Goal: Find specific page/section: Find specific page/section

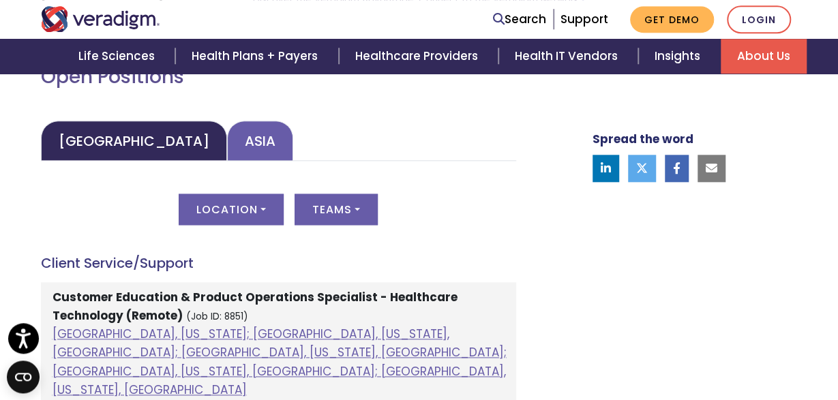
scroll to position [578, 0]
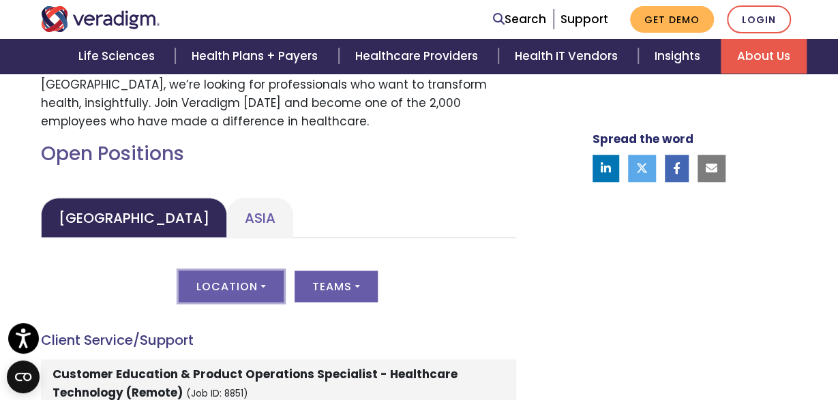
click at [244, 294] on button "Location" at bounding box center [231, 286] width 105 height 31
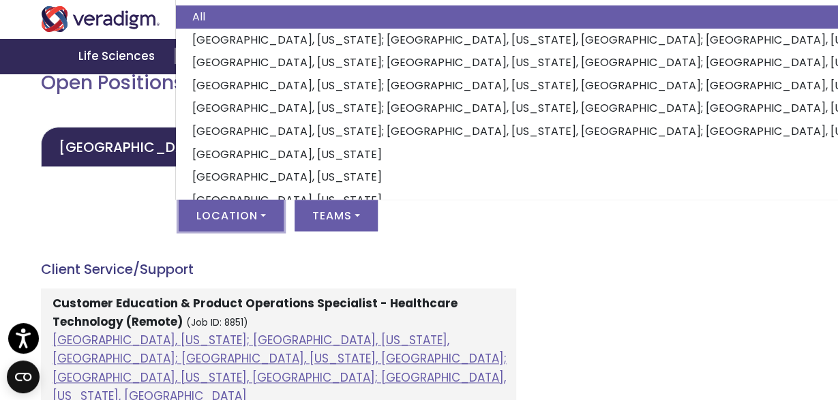
scroll to position [0, 0]
click at [336, 223] on button "Teams" at bounding box center [336, 215] width 83 height 31
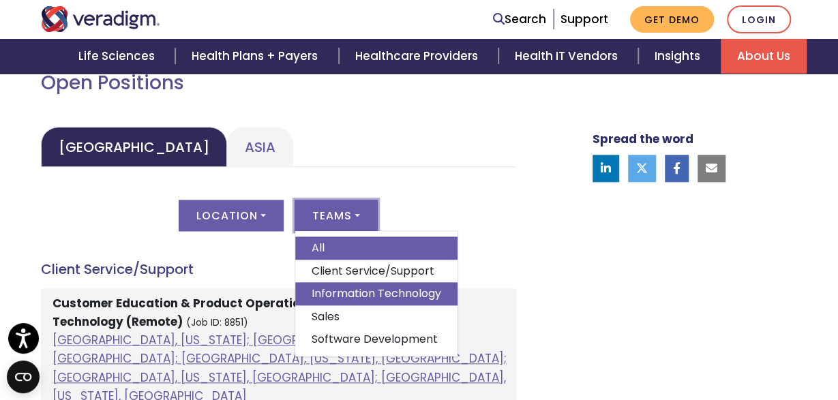
click at [373, 295] on link "Information Technology" at bounding box center [376, 293] width 162 height 23
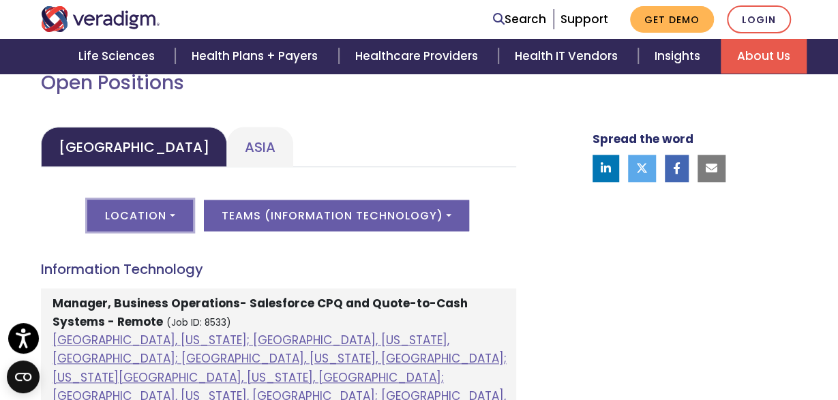
click at [152, 220] on button "Location" at bounding box center [139, 215] width 105 height 31
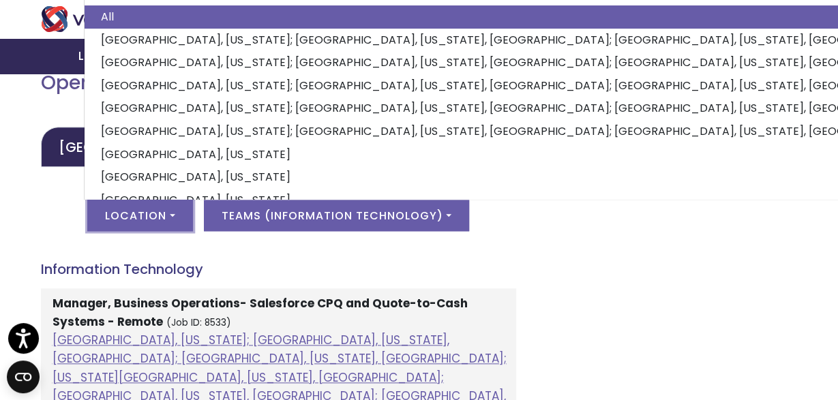
click at [546, 266] on div "Welcome to Veradigm Transform healthcare and enable smarter care for millions o…" at bounding box center [290, 257] width 518 height 873
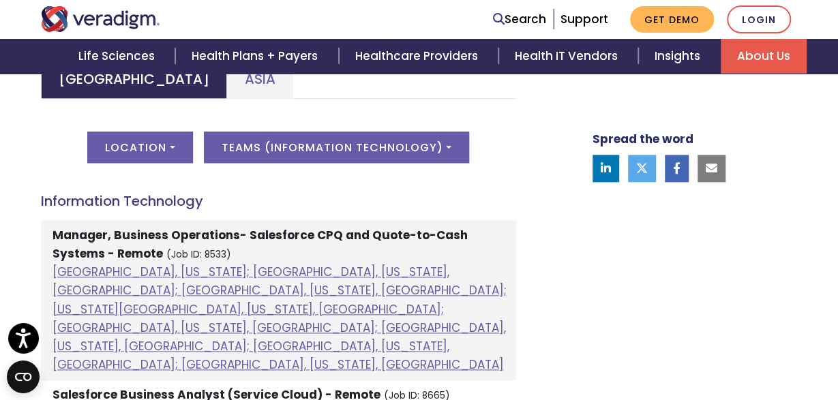
scroll to position [649, 0]
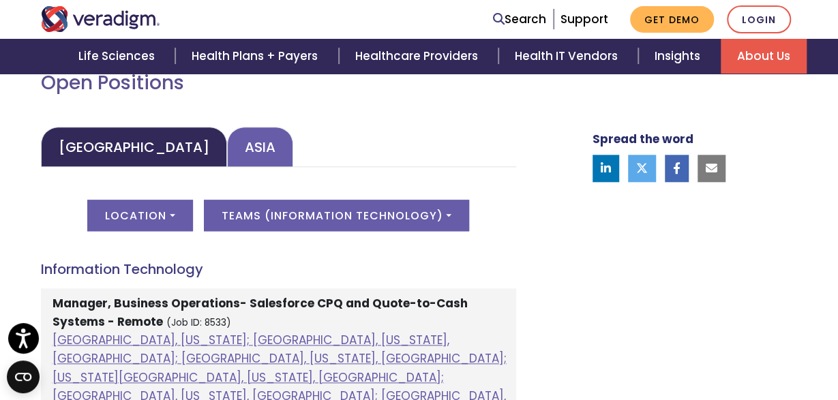
click at [227, 149] on link "Asia" at bounding box center [260, 147] width 66 height 40
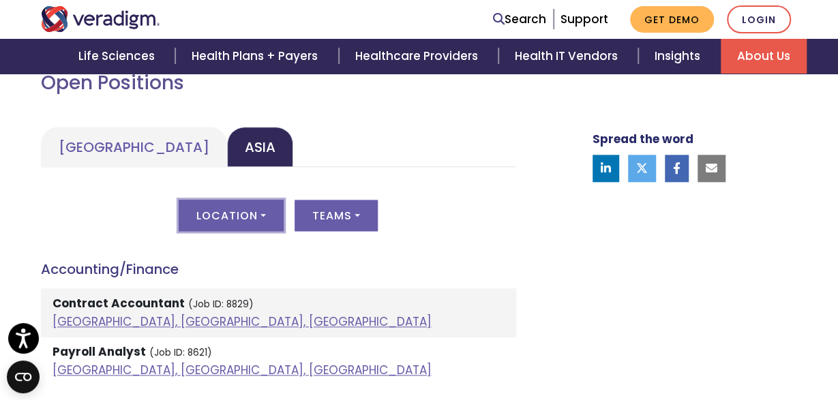
click at [215, 211] on button "Location" at bounding box center [231, 215] width 105 height 31
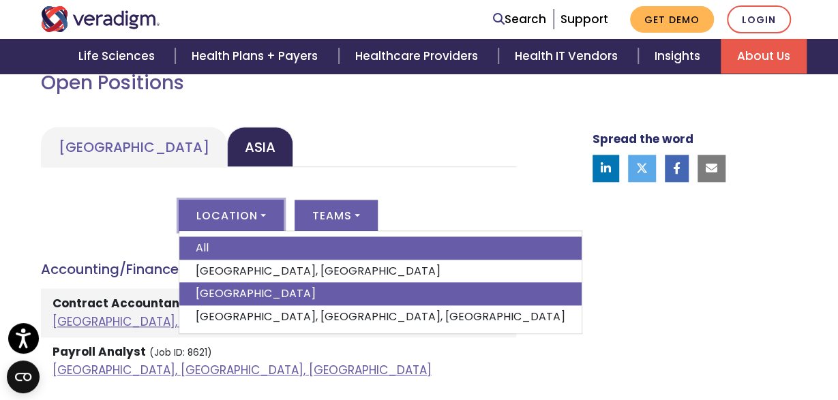
click at [236, 293] on link "[GEOGRAPHIC_DATA]" at bounding box center [380, 293] width 403 height 23
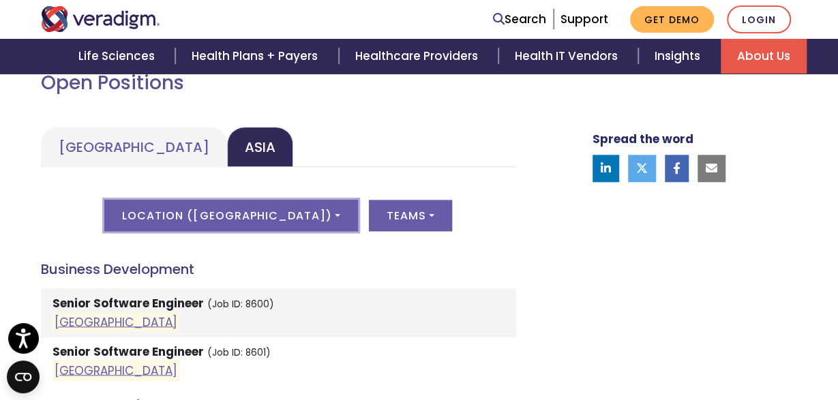
click at [278, 209] on button "Location ( [GEOGRAPHIC_DATA] )" at bounding box center [230, 215] width 253 height 31
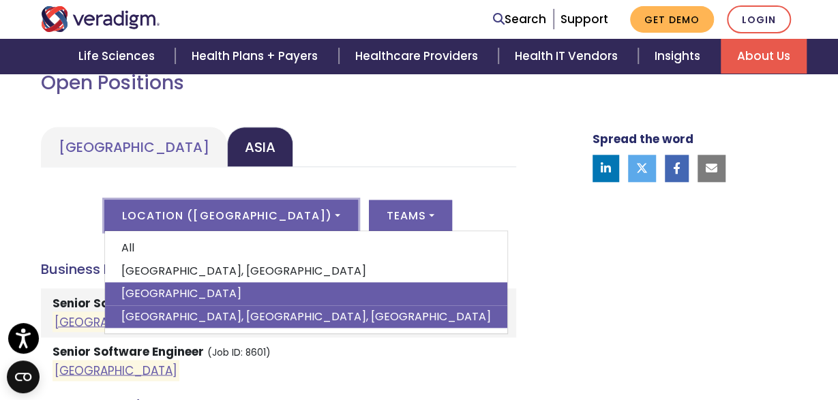
click at [234, 319] on link "[GEOGRAPHIC_DATA], [GEOGRAPHIC_DATA], [GEOGRAPHIC_DATA]" at bounding box center [306, 317] width 403 height 23
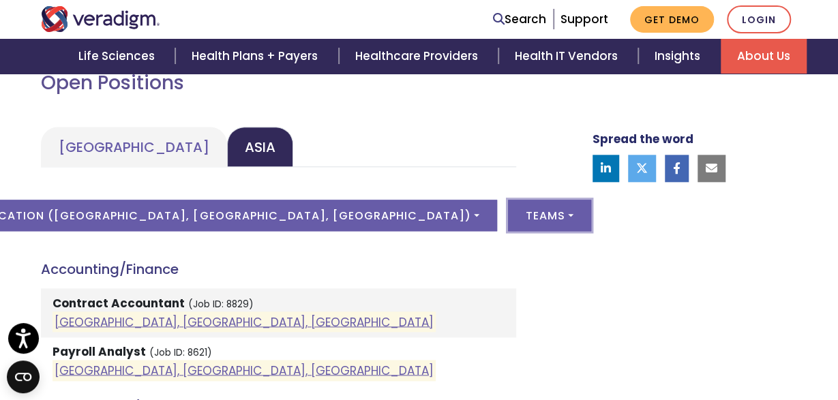
click at [508, 227] on button "Teams" at bounding box center [549, 215] width 83 height 31
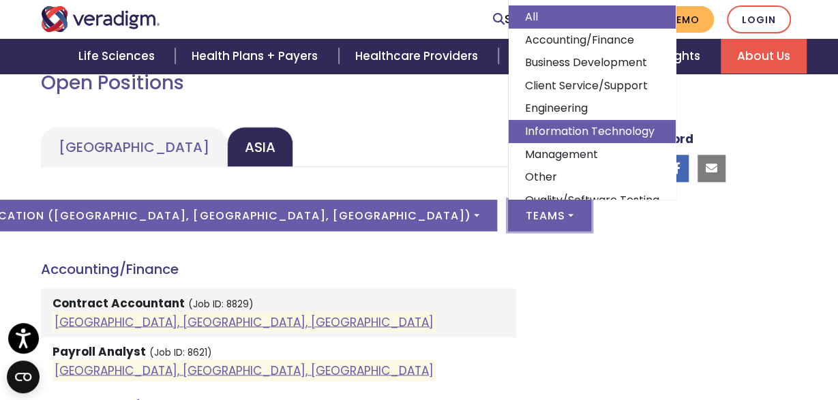
click at [509, 130] on link "Information Technology" at bounding box center [592, 131] width 167 height 23
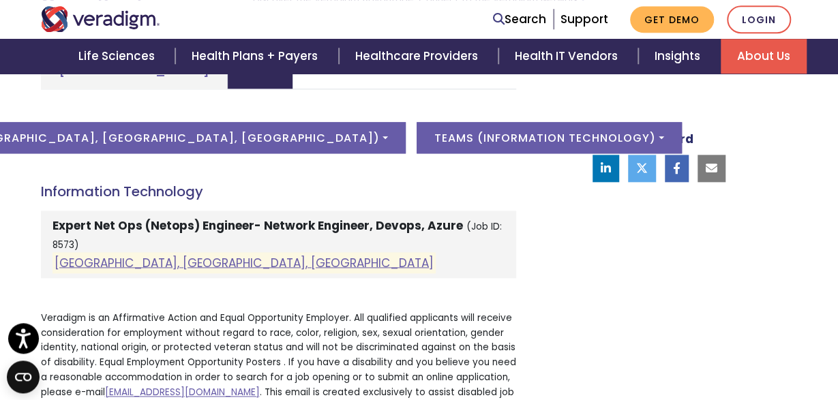
scroll to position [772, 0]
